Goal: Task Accomplishment & Management: Manage account settings

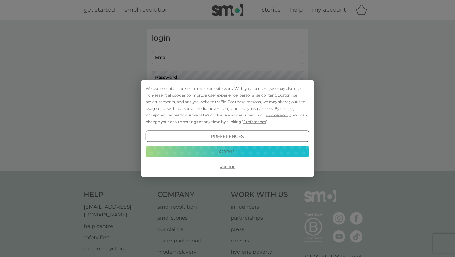
click at [221, 155] on button "Accept" at bounding box center [228, 150] width 164 height 11
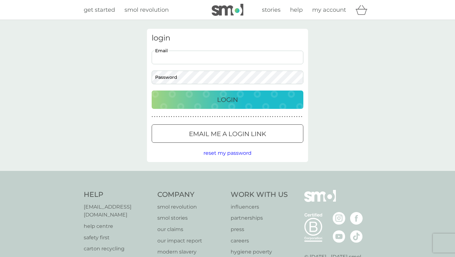
click at [191, 60] on input "Email" at bounding box center [228, 58] width 152 height 14
type input "[EMAIL_ADDRESS][DOMAIN_NAME]"
click at [152, 90] on button "Login" at bounding box center [228, 99] width 152 height 18
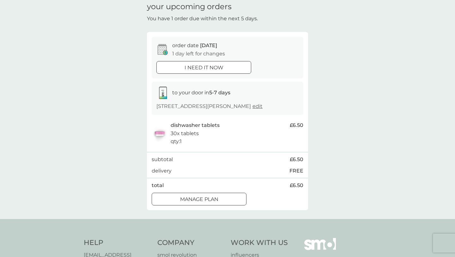
scroll to position [71, 0]
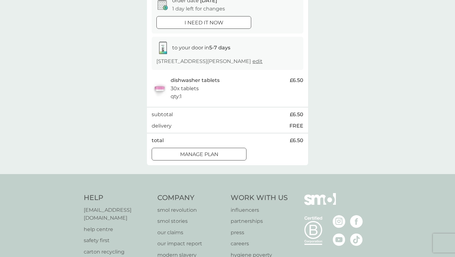
click at [219, 158] on div "Manage plan" at bounding box center [199, 154] width 94 height 8
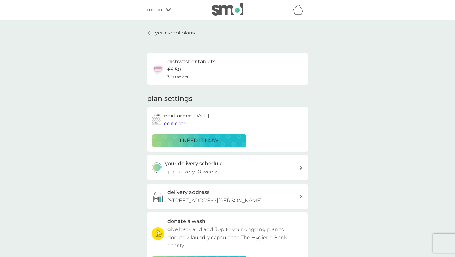
click at [177, 126] on span "edit date" at bounding box center [175, 123] width 22 height 6
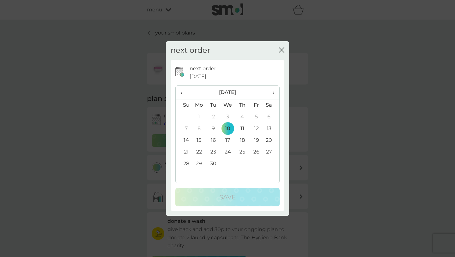
click at [274, 94] on span "›" at bounding box center [272, 92] width 6 height 13
click at [259, 118] on td "5" at bounding box center [257, 117] width 14 height 12
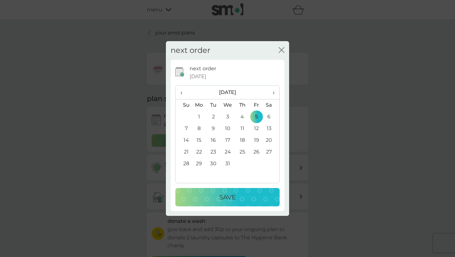
click at [246, 195] on div "Save" at bounding box center [228, 197] width 92 height 10
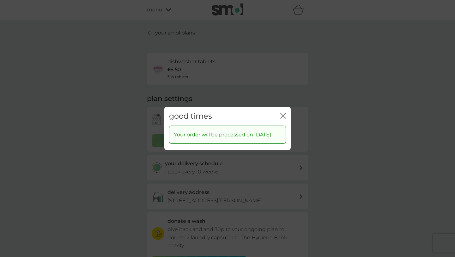
click at [281, 113] on icon "close" at bounding box center [284, 116] width 6 height 6
